Goal: Check status

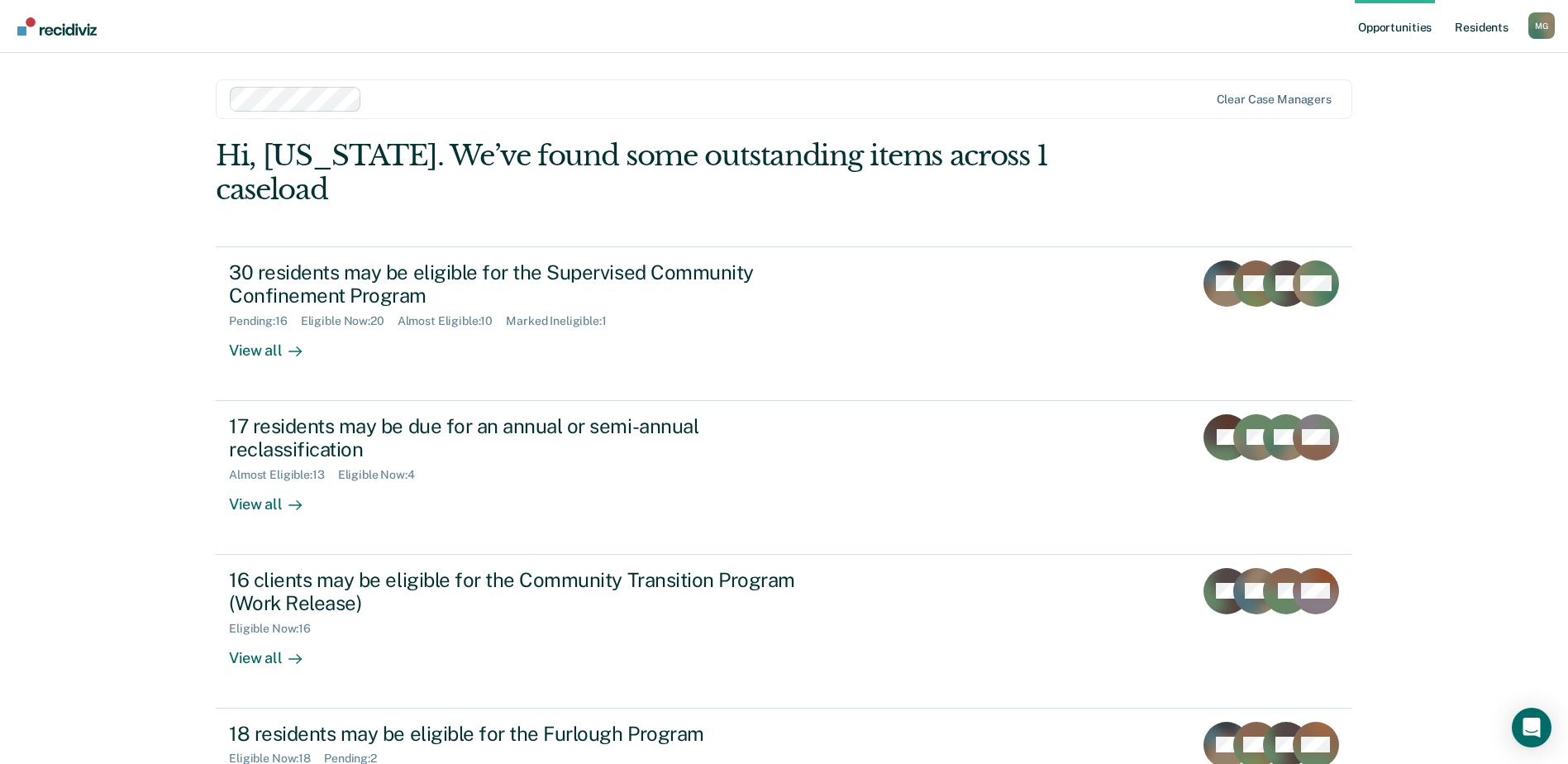
click at [1476, 27] on link "Resident s" at bounding box center [1481, 26] width 61 height 53
